Goal: Navigation & Orientation: Find specific page/section

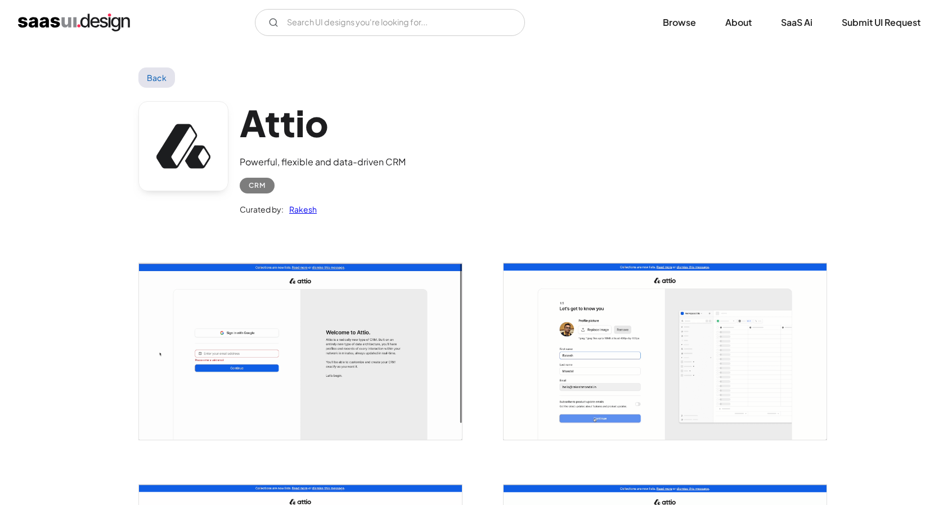
click at [88, 20] on img "home" at bounding box center [74, 23] width 112 height 18
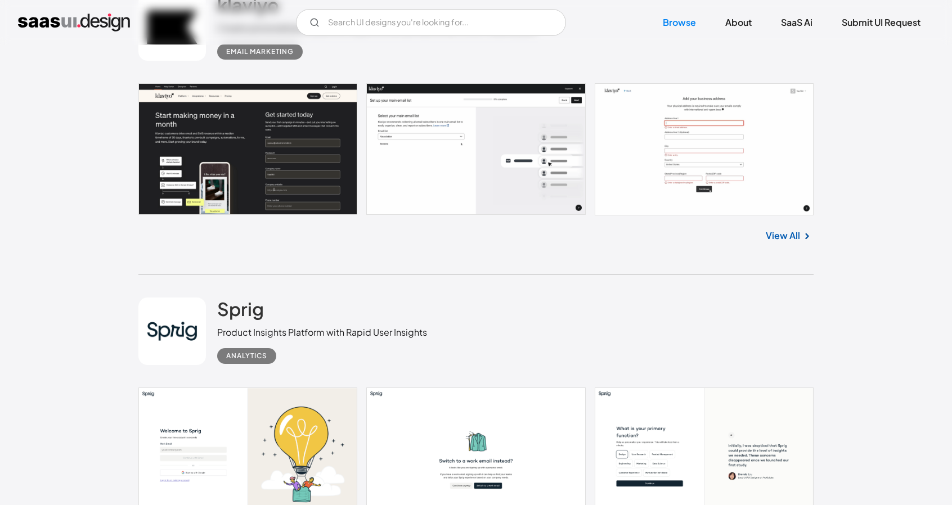
scroll to position [563, 0]
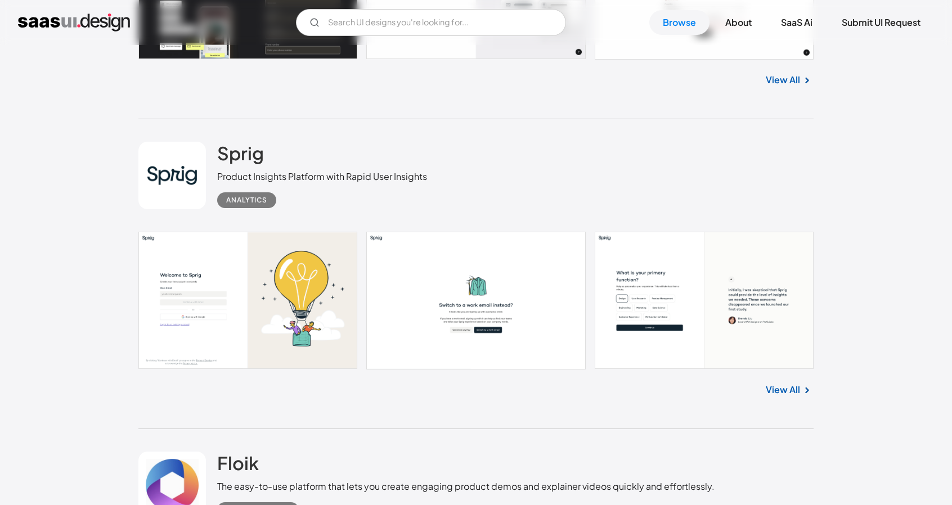
click at [539, 268] on link at bounding box center [475, 300] width 675 height 137
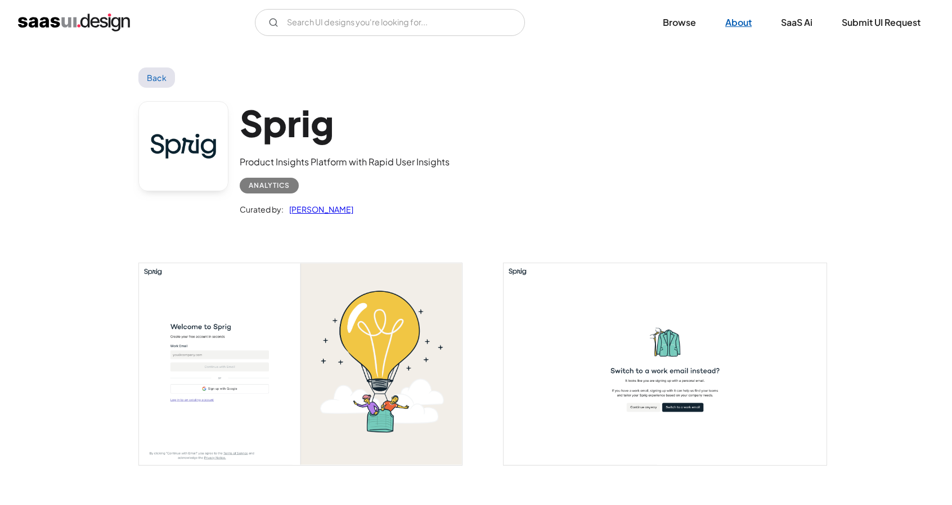
click at [736, 28] on link "About" at bounding box center [738, 22] width 53 height 25
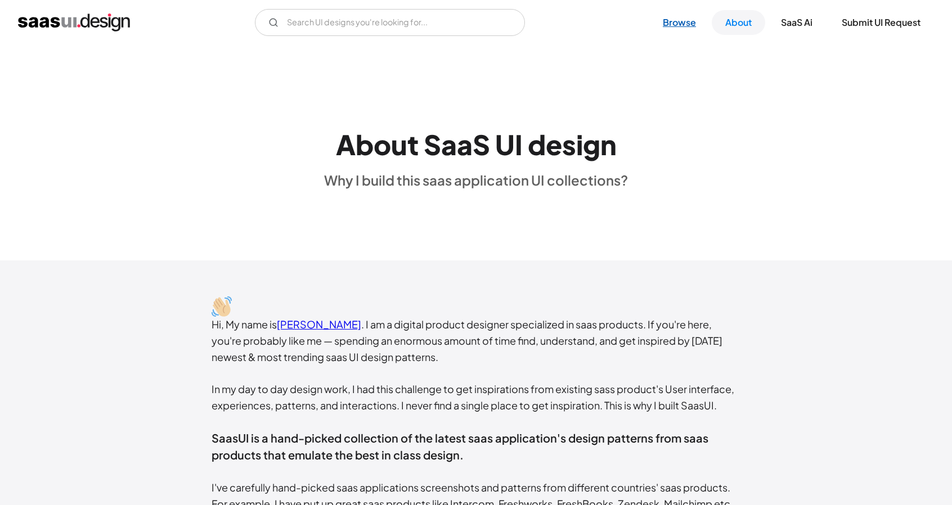
click at [686, 32] on link "Browse" at bounding box center [679, 22] width 60 height 25
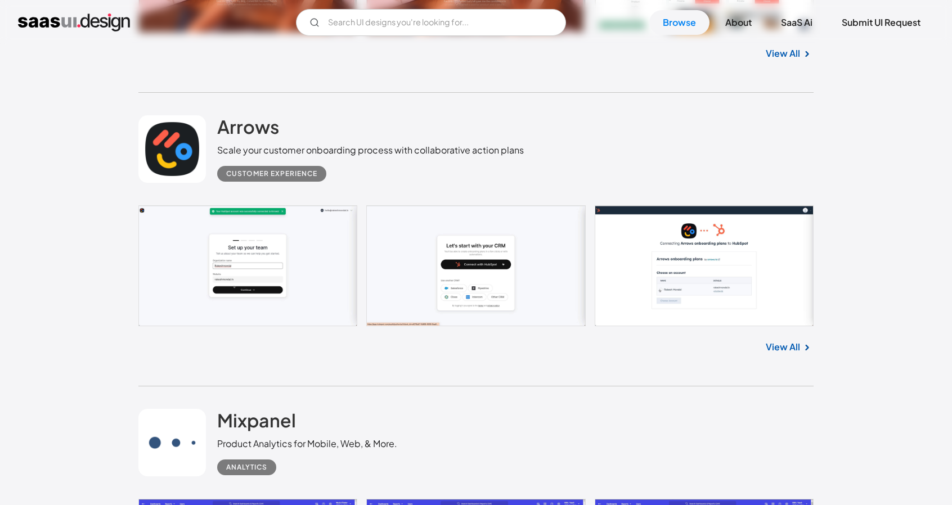
scroll to position [20183, 0]
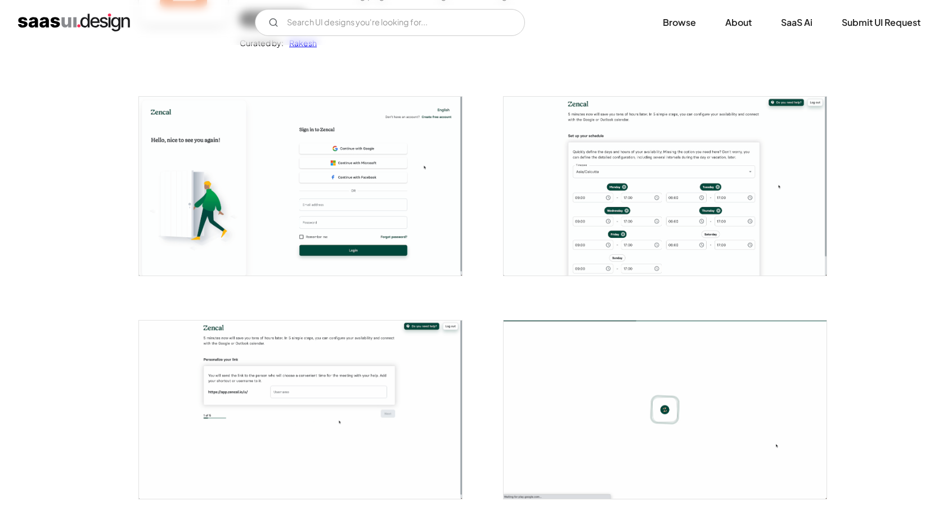
scroll to position [169, 0]
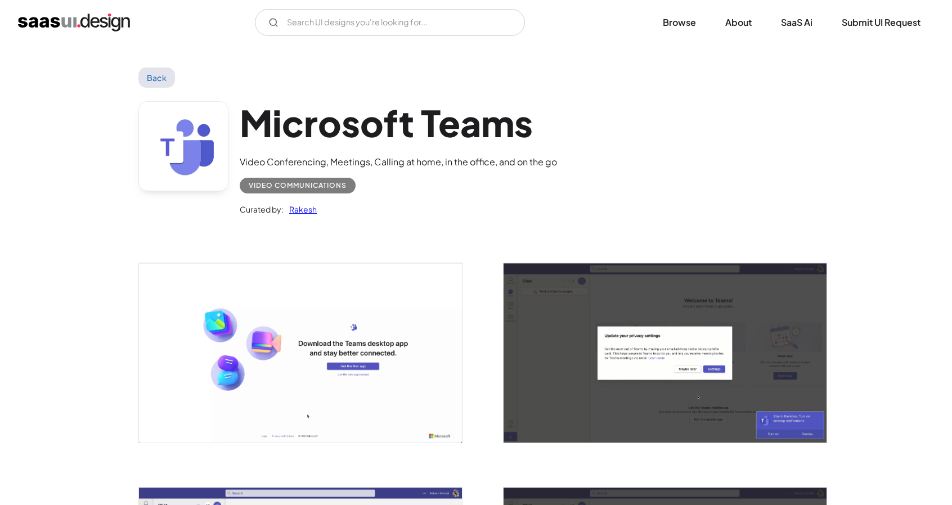
click at [751, 358] on img "open lightbox" at bounding box center [665, 352] width 323 height 179
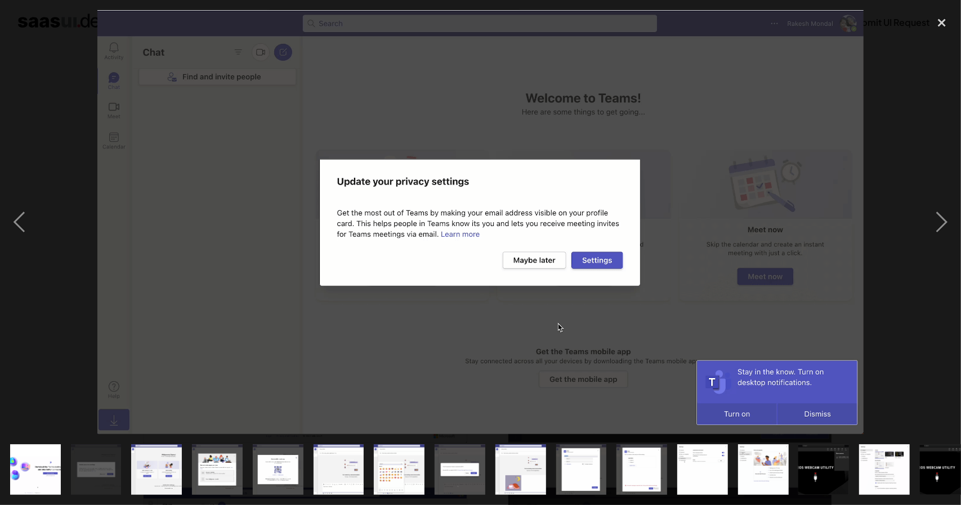
click at [802, 299] on img at bounding box center [480, 222] width 766 height 424
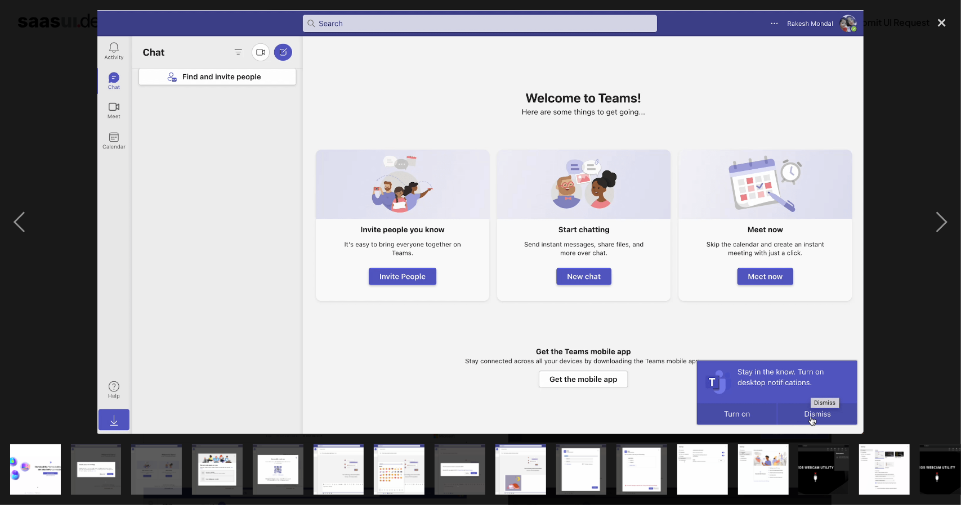
click at [921, 109] on div at bounding box center [480, 222] width 961 height 424
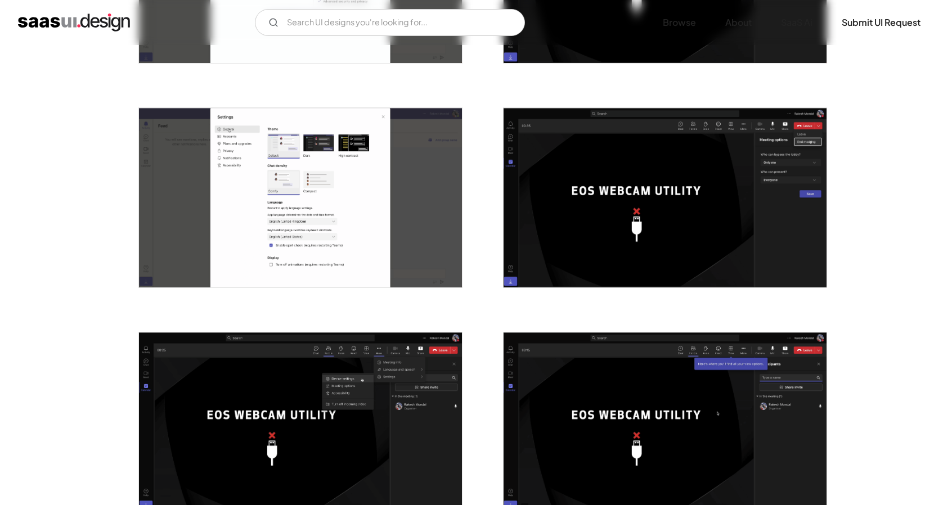
scroll to position [1729, 0]
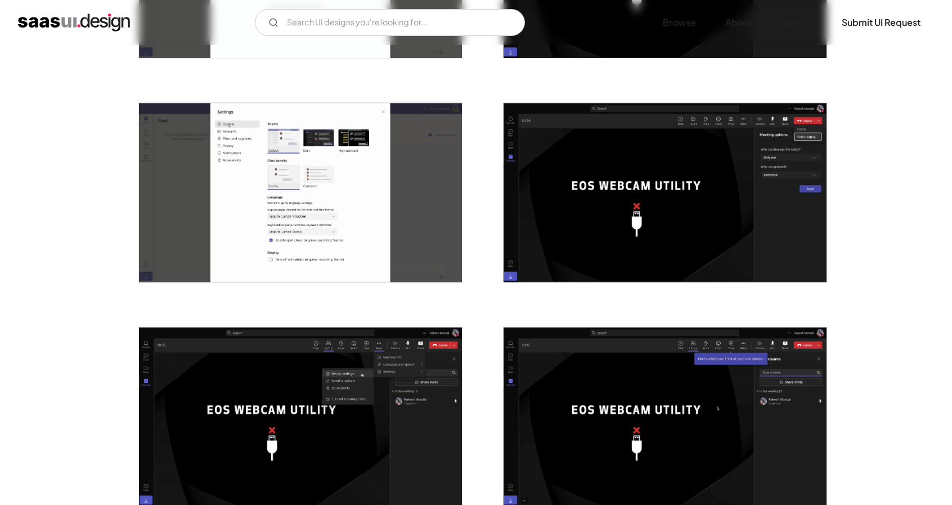
click at [761, 221] on img "open lightbox" at bounding box center [665, 192] width 323 height 179
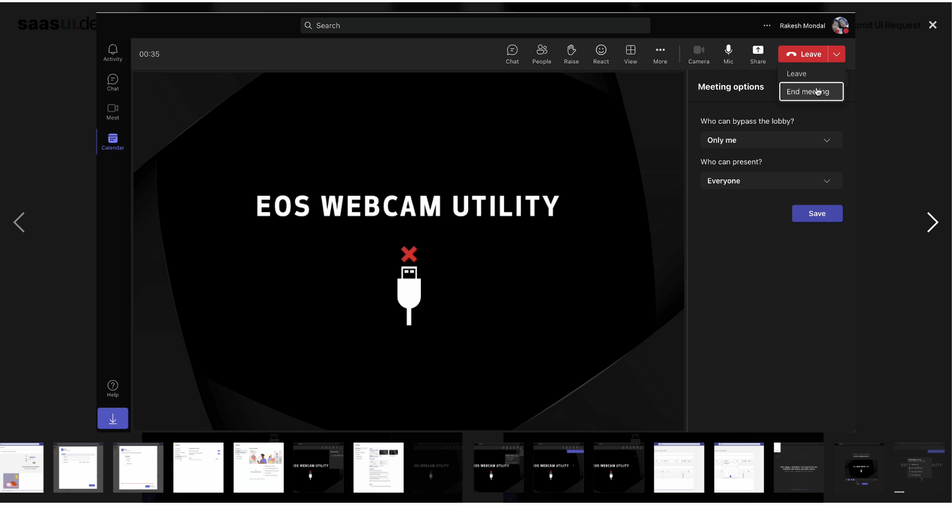
scroll to position [0, 504]
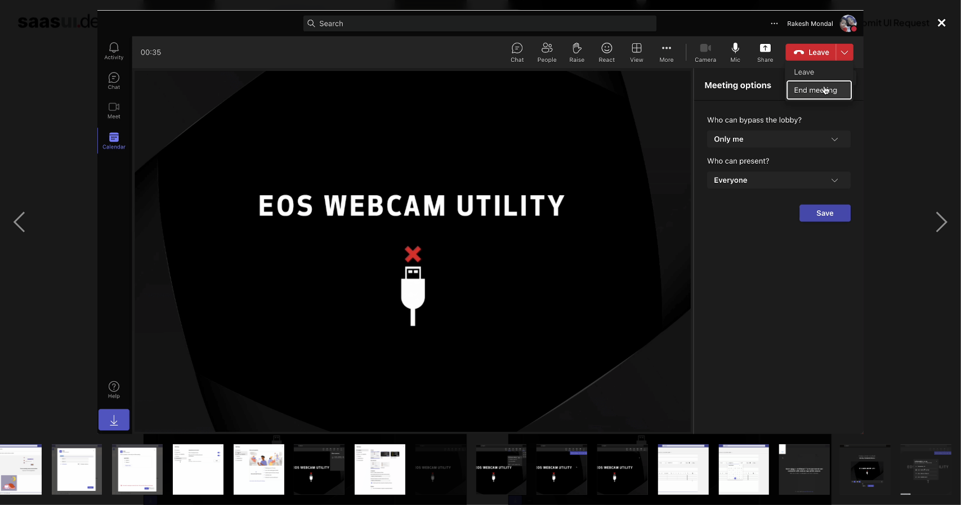
click at [946, 19] on div "close lightbox" at bounding box center [941, 22] width 38 height 25
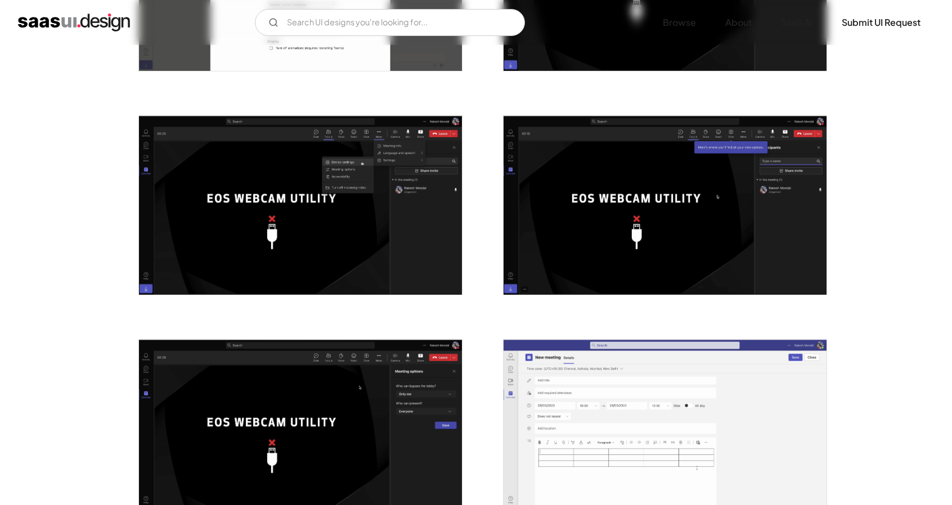
scroll to position [2066, 0]
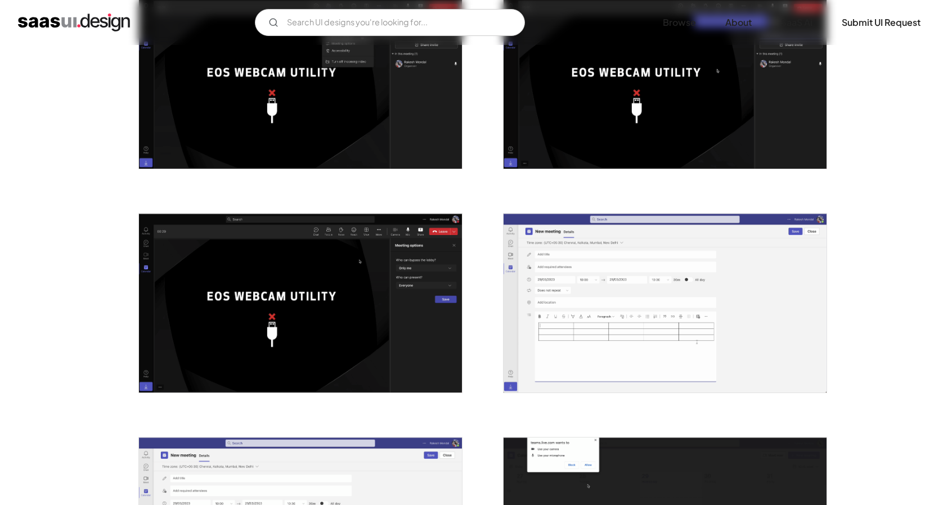
click at [430, 214] on img "open lightbox" at bounding box center [300, 303] width 323 height 179
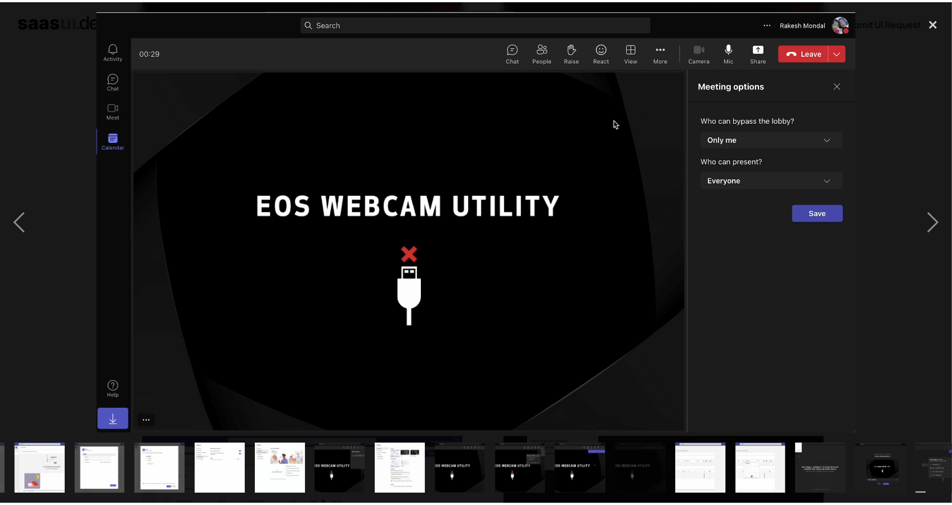
scroll to position [0, 504]
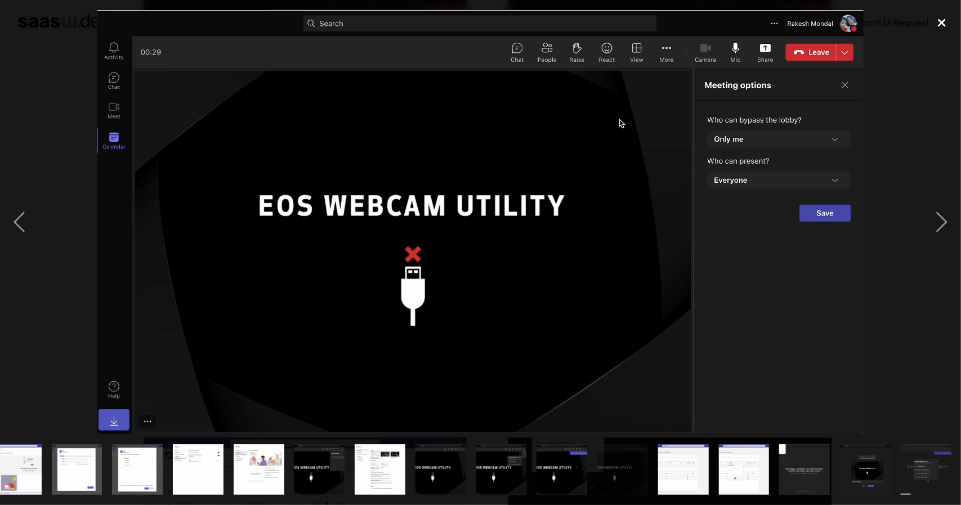
click at [952, 24] on div "close lightbox" at bounding box center [941, 22] width 38 height 25
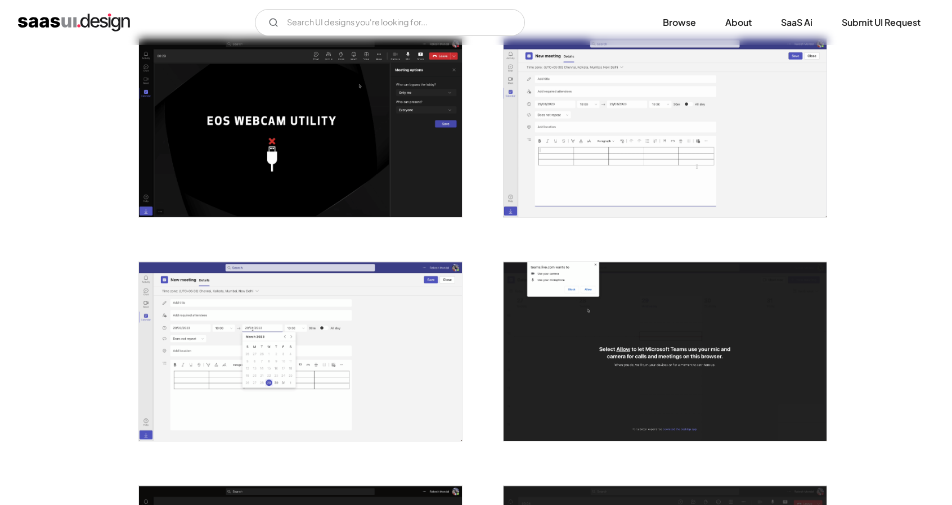
scroll to position [2235, 0]
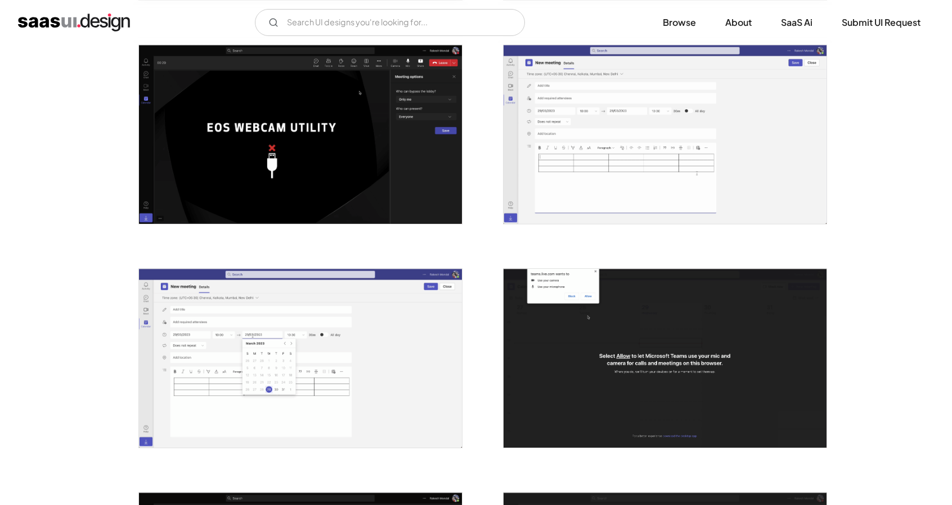
click at [764, 184] on img "open lightbox" at bounding box center [665, 134] width 323 height 179
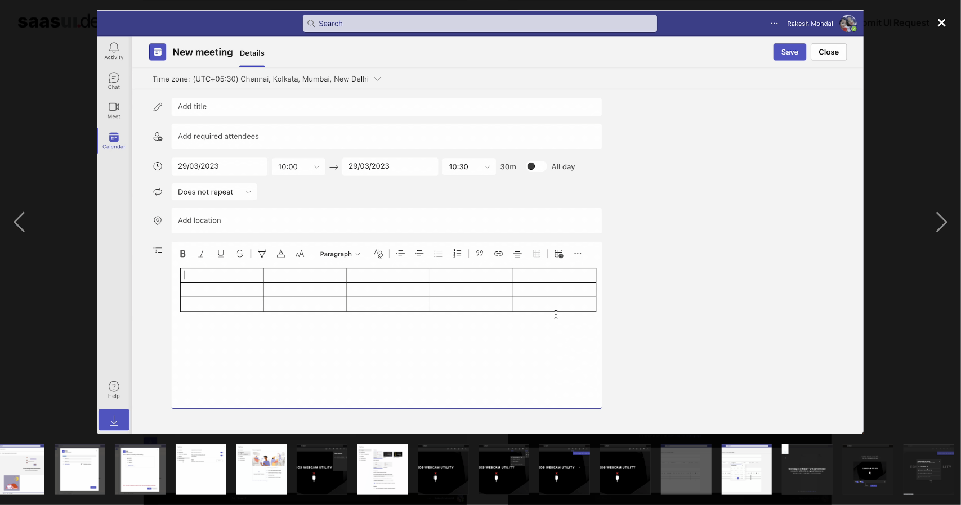
scroll to position [0, 504]
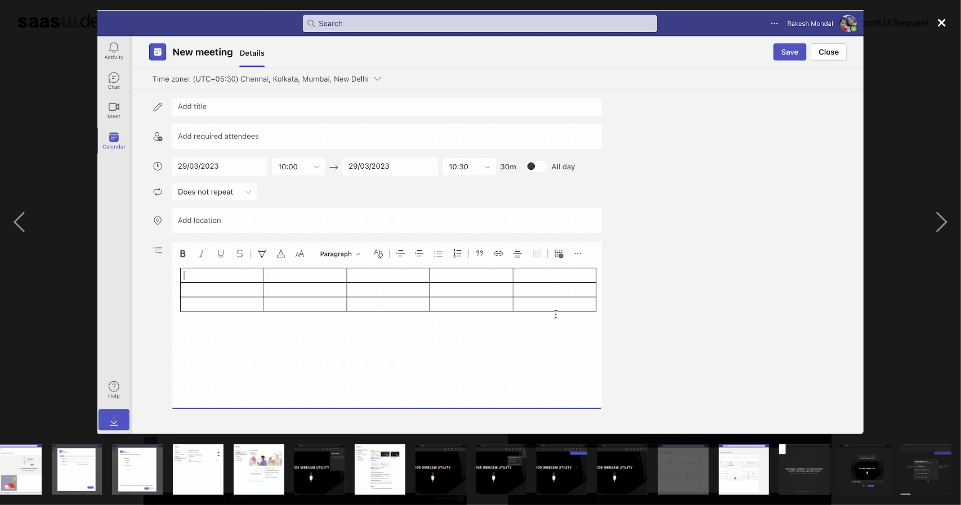
click at [944, 20] on div "close lightbox" at bounding box center [941, 22] width 38 height 25
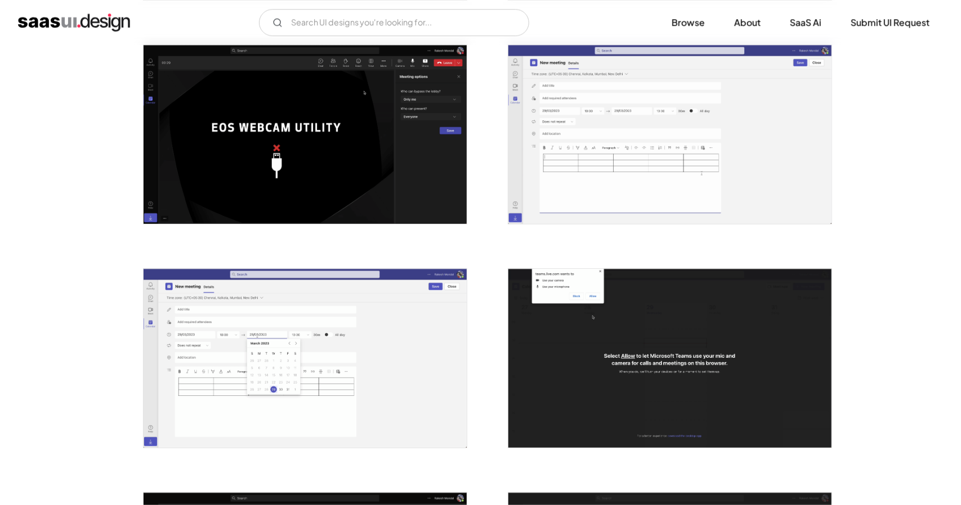
scroll to position [0, 0]
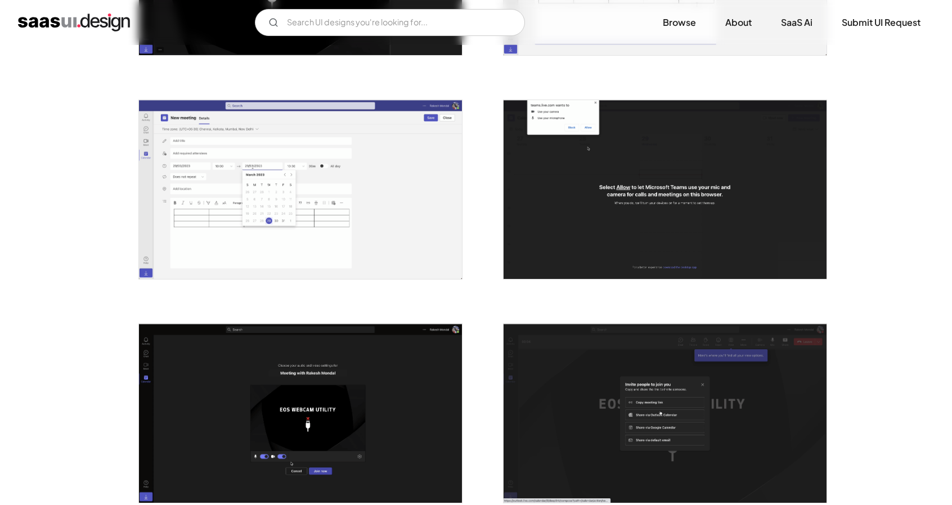
click at [406, 226] on img "open lightbox" at bounding box center [300, 189] width 323 height 179
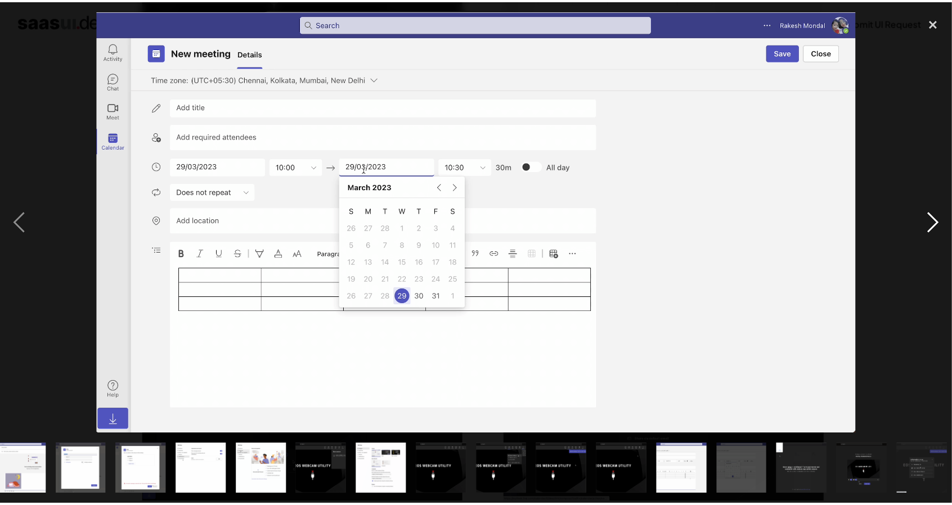
scroll to position [0, 504]
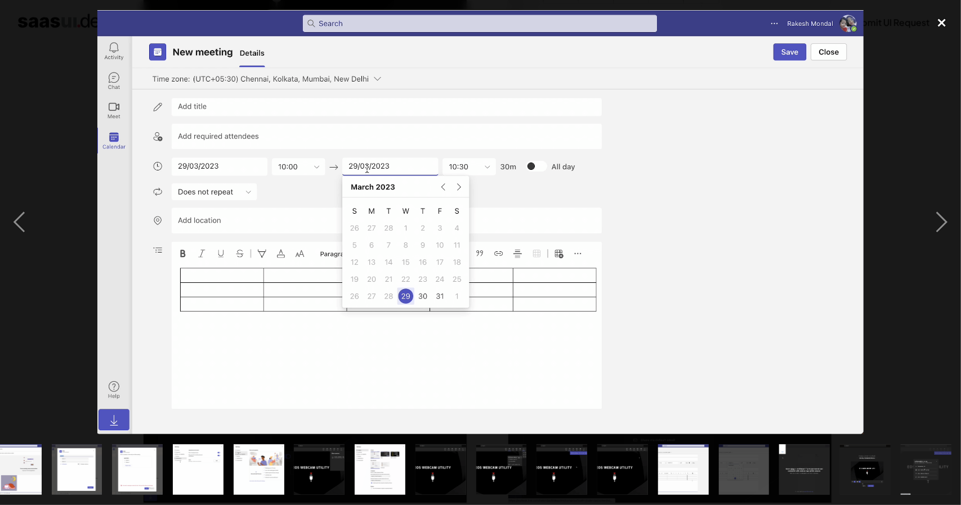
click at [932, 24] on div "close lightbox" at bounding box center [941, 22] width 38 height 25
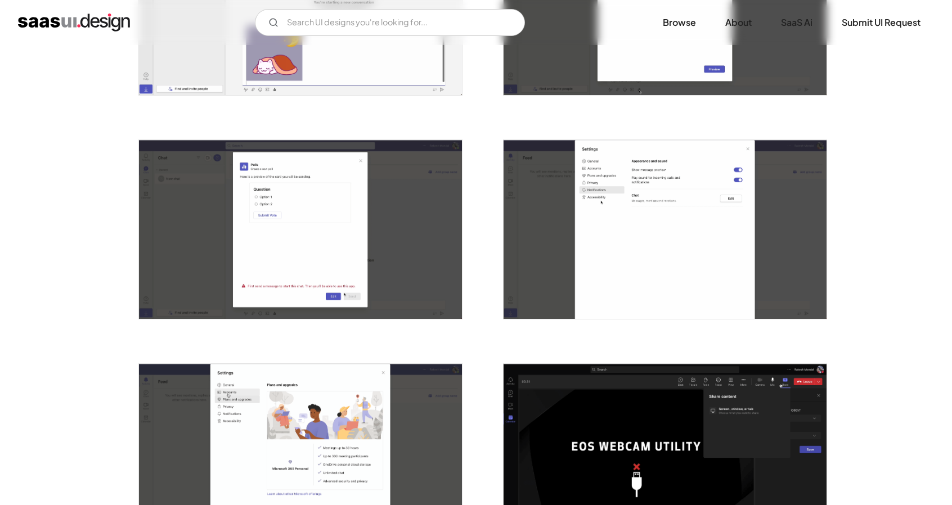
scroll to position [0, 0]
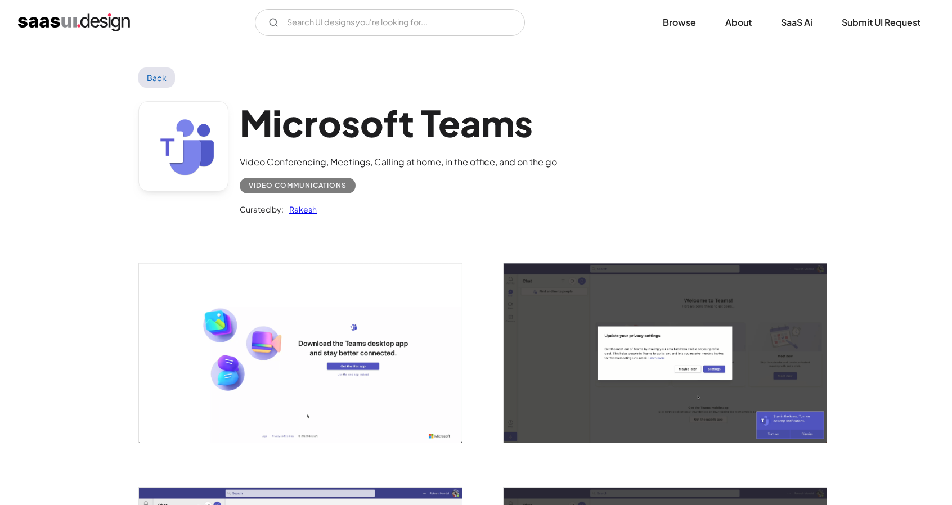
click at [90, 20] on img "home" at bounding box center [74, 23] width 112 height 18
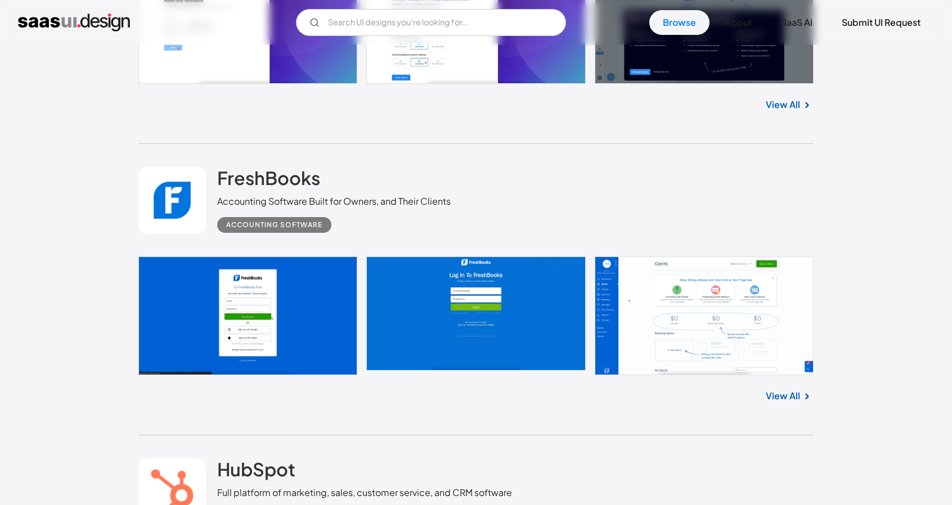
scroll to position [1744, 0]
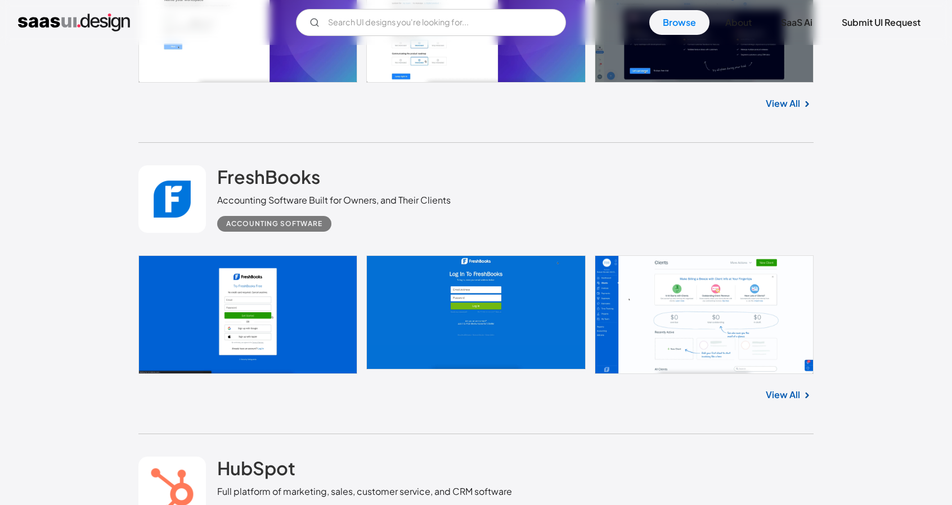
click at [657, 327] on link at bounding box center [475, 314] width 675 height 119
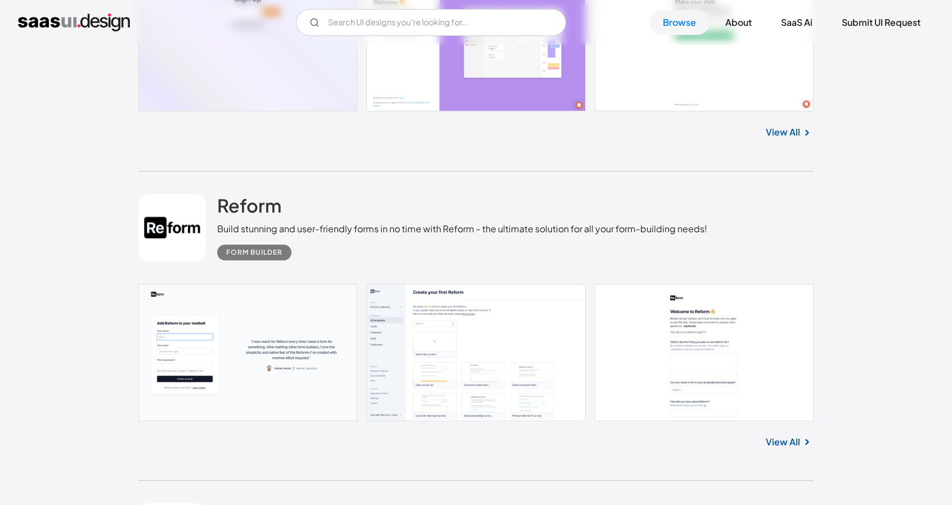
scroll to position [0, 0]
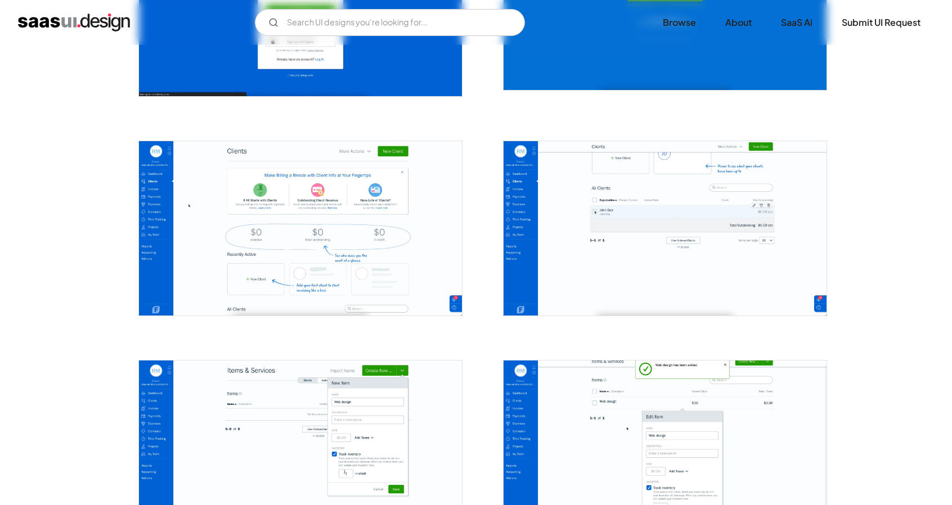
scroll to position [450, 0]
